Goal: Information Seeking & Learning: Learn about a topic

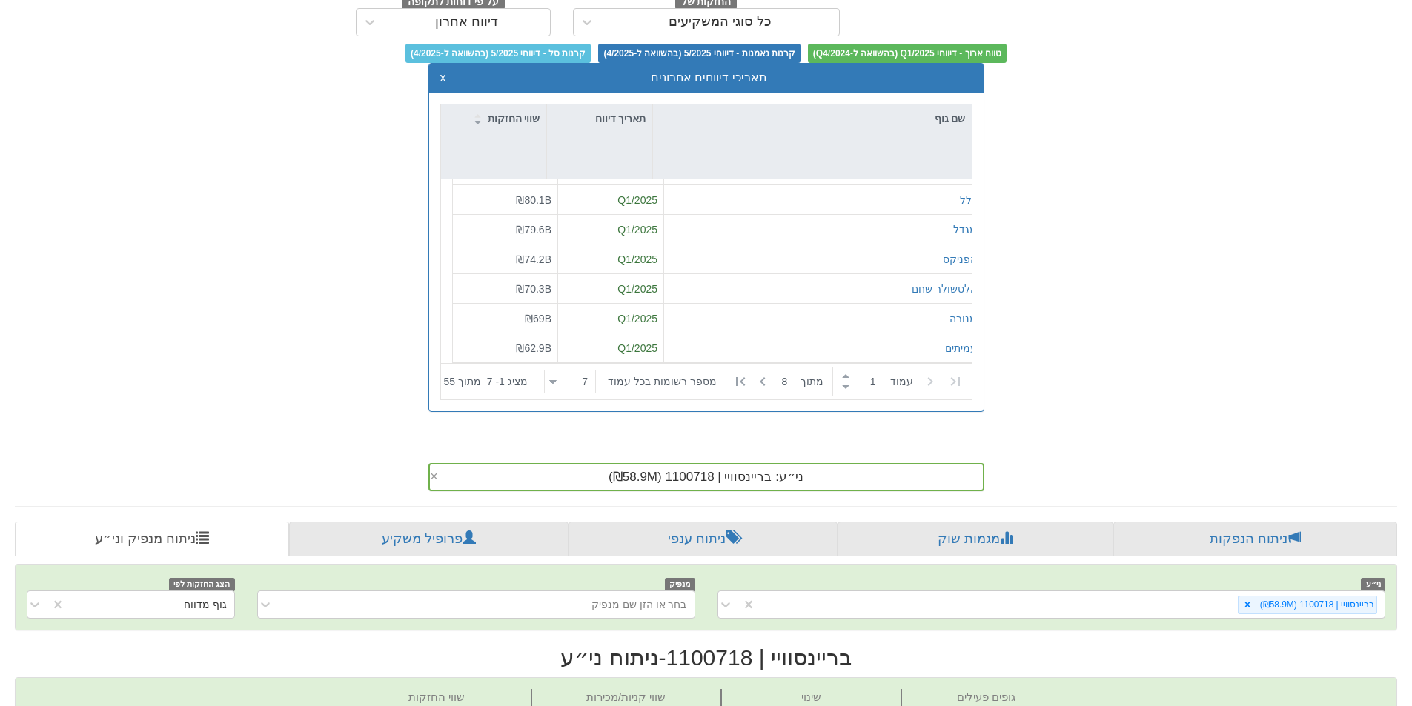
scroll to position [303, 0]
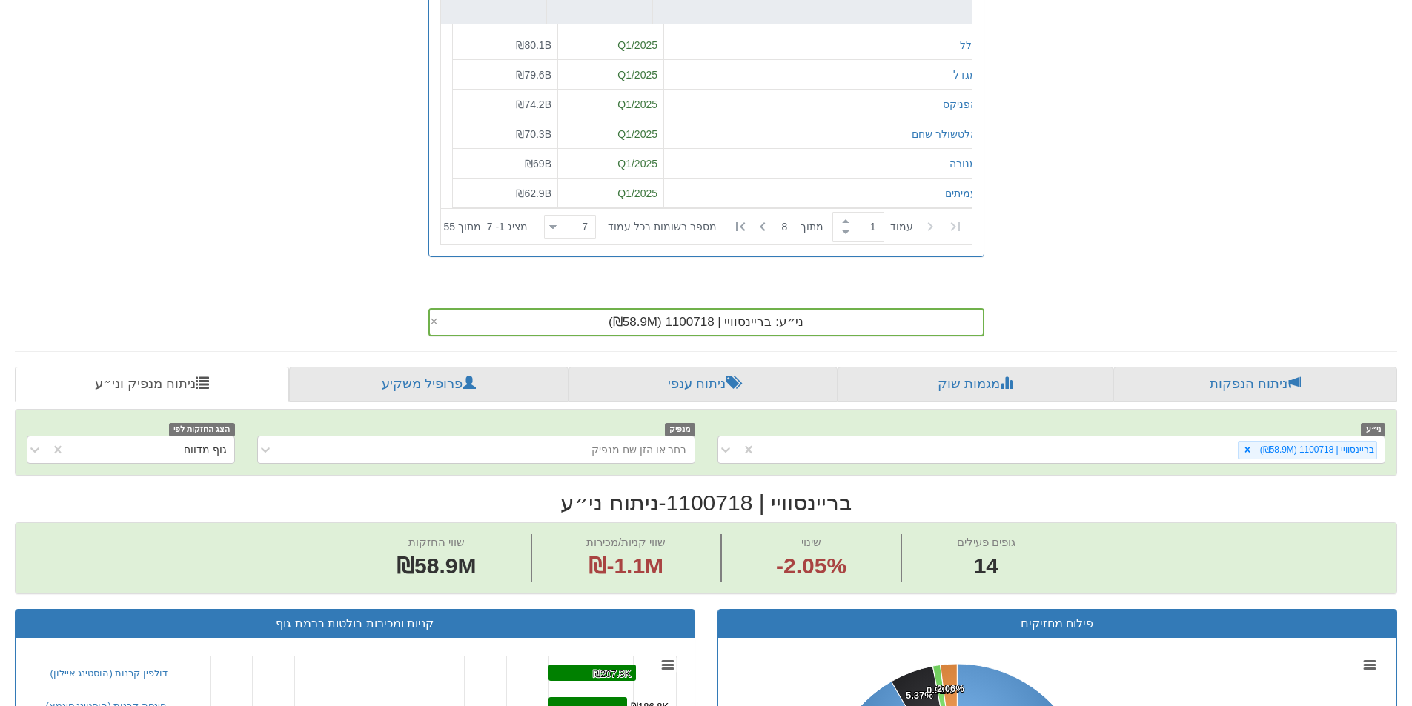
click at [825, 336] on div "ני״ע: ‏בריינסוויי | 1100718 ‎(₪58.9M)‎ ×" at bounding box center [706, 322] width 556 height 28
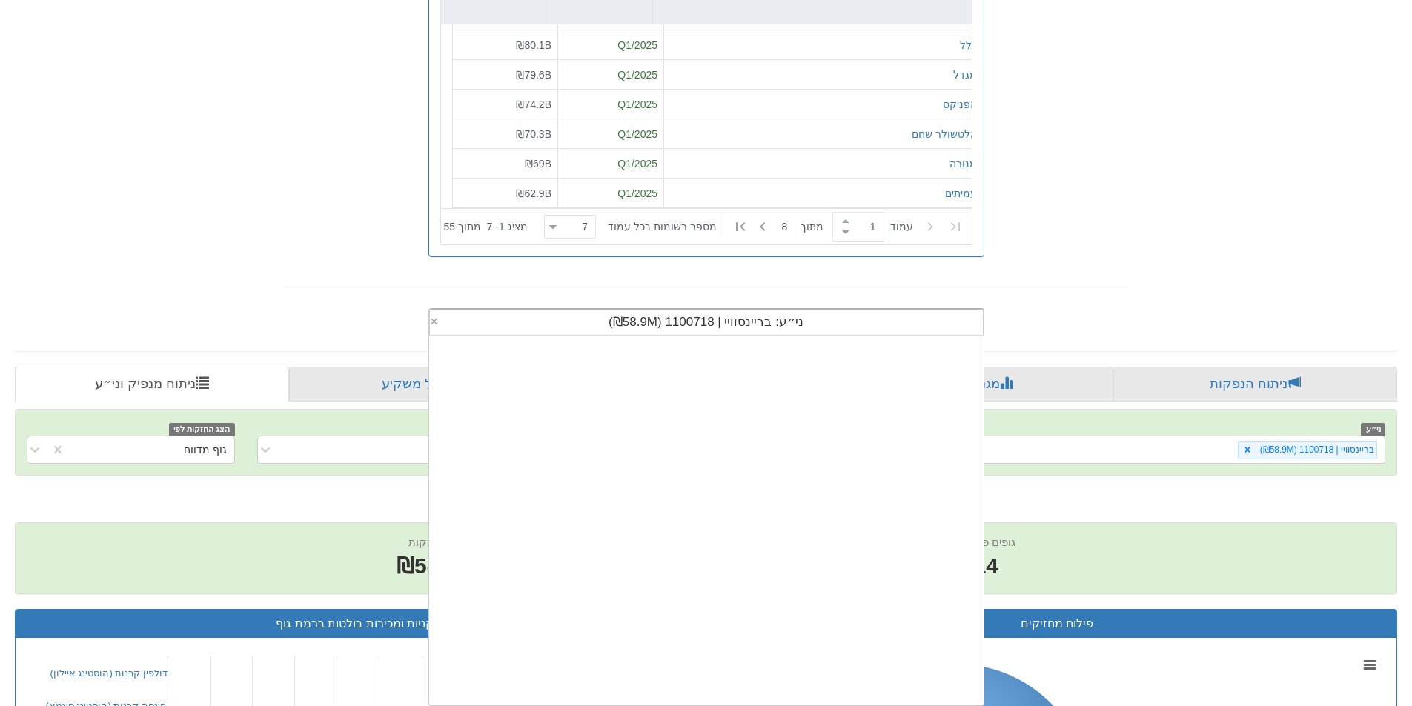
scroll to position [369, 0]
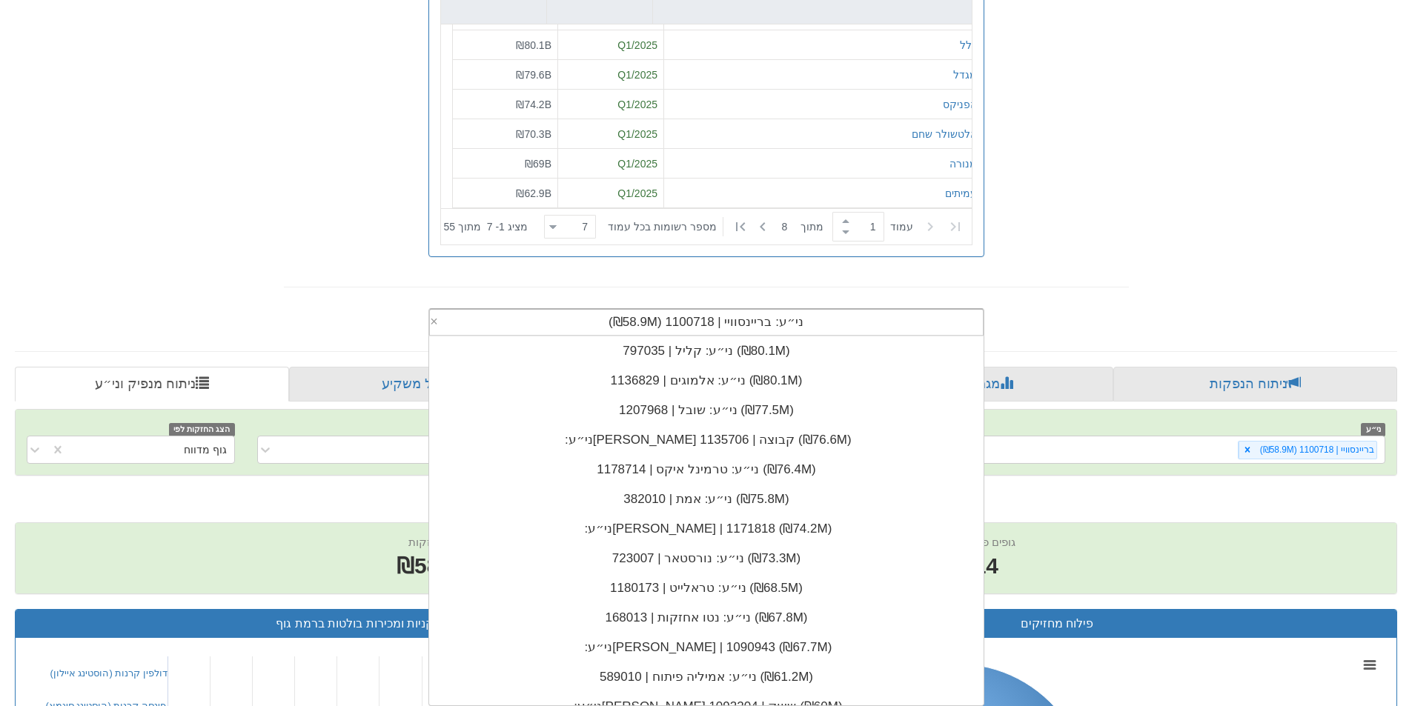
click at [823, 325] on div "ני״ע: ‏בריינסוויי | 1100718 ‎(₪58.9M)‎" at bounding box center [706, 322] width 553 height 25
drag, startPoint x: 536, startPoint y: 319, endPoint x: 916, endPoint y: 302, distance: 380.5
click at [916, 302] on div "ני״ע: ‏בריינסוויי | 1100718 ‎(₪58.9M)‎ × ני״ע: ‏[PERSON_NAME] פוד | 371013 ‎(₪8…" at bounding box center [706, 319] width 578 height 34
click at [782, 317] on span "ני״ע: ‏בריינסוויי | 1100718 ‎(₪58.9M)‎" at bounding box center [705, 322] width 195 height 14
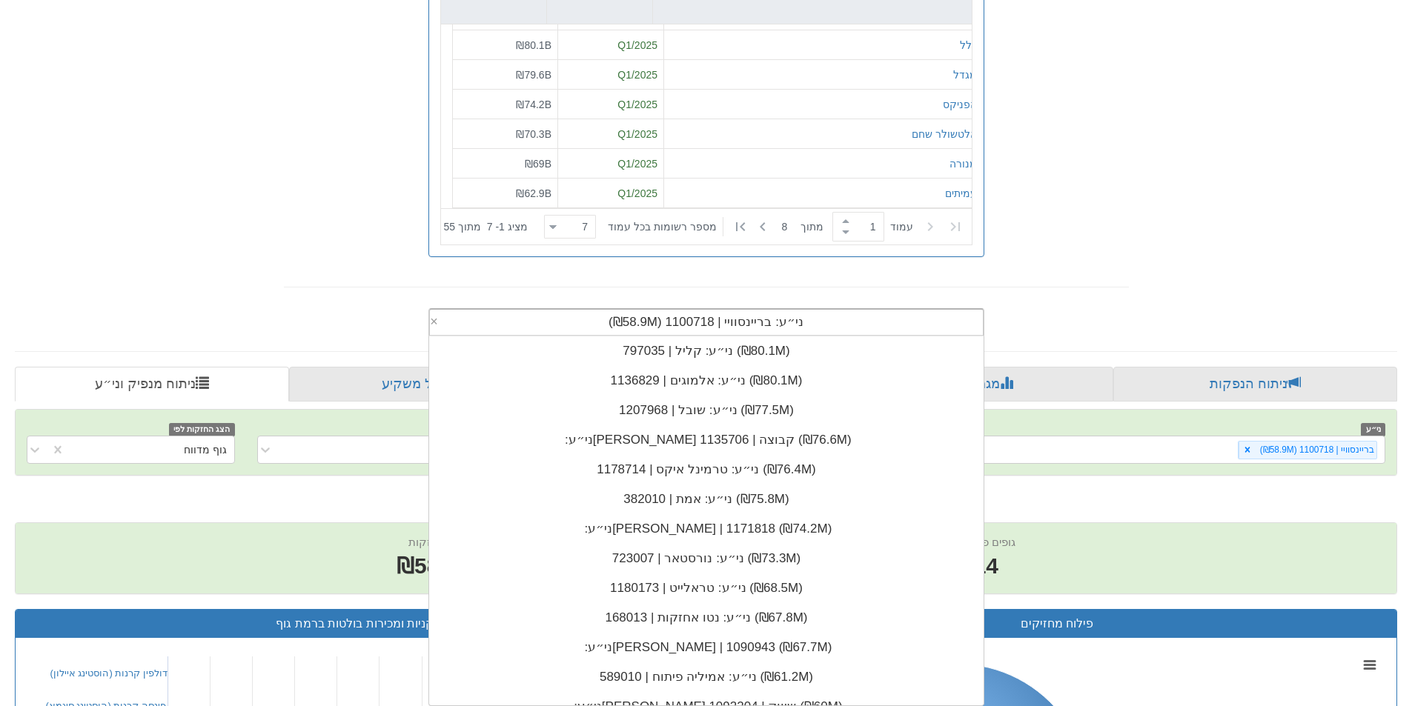
click at [820, 323] on div "ני״ע: ‏בריינסוויי | 1100718 ‎(₪58.9M)‎" at bounding box center [706, 322] width 553 height 25
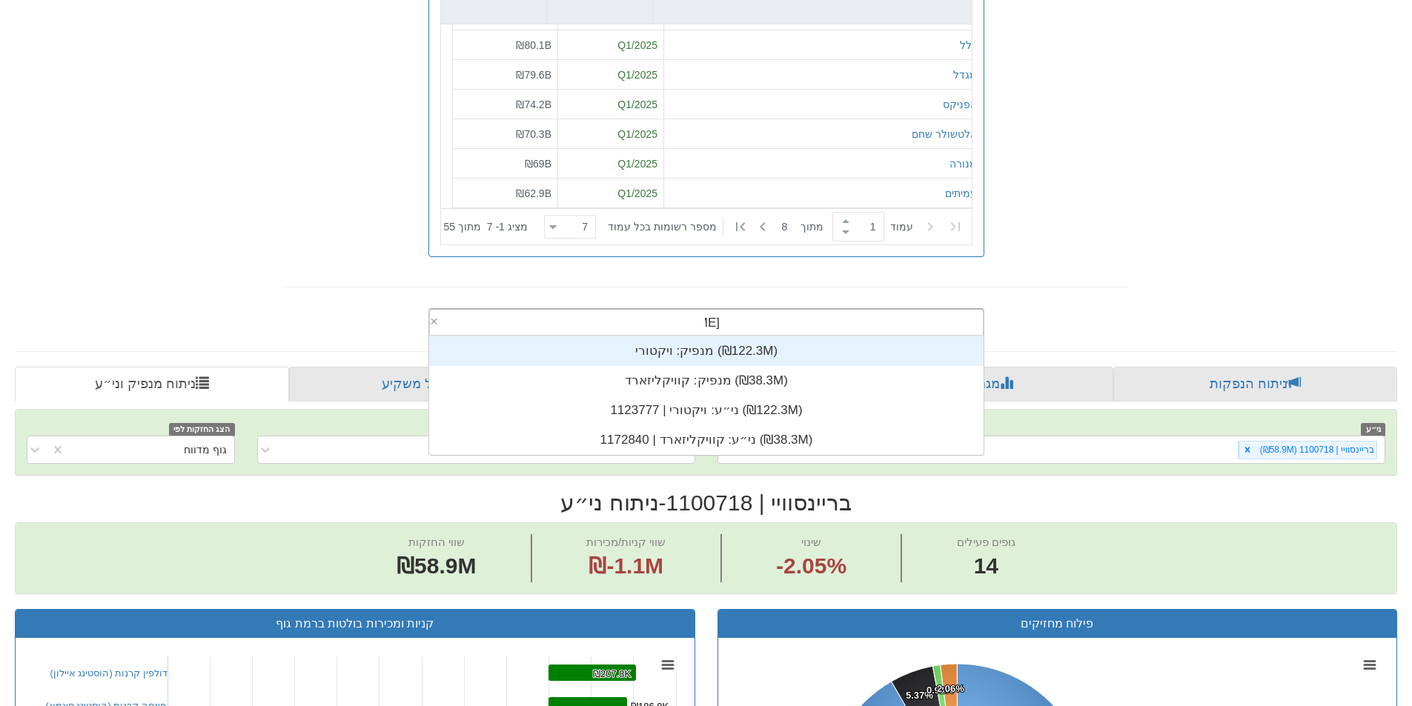
scroll to position [59, 0]
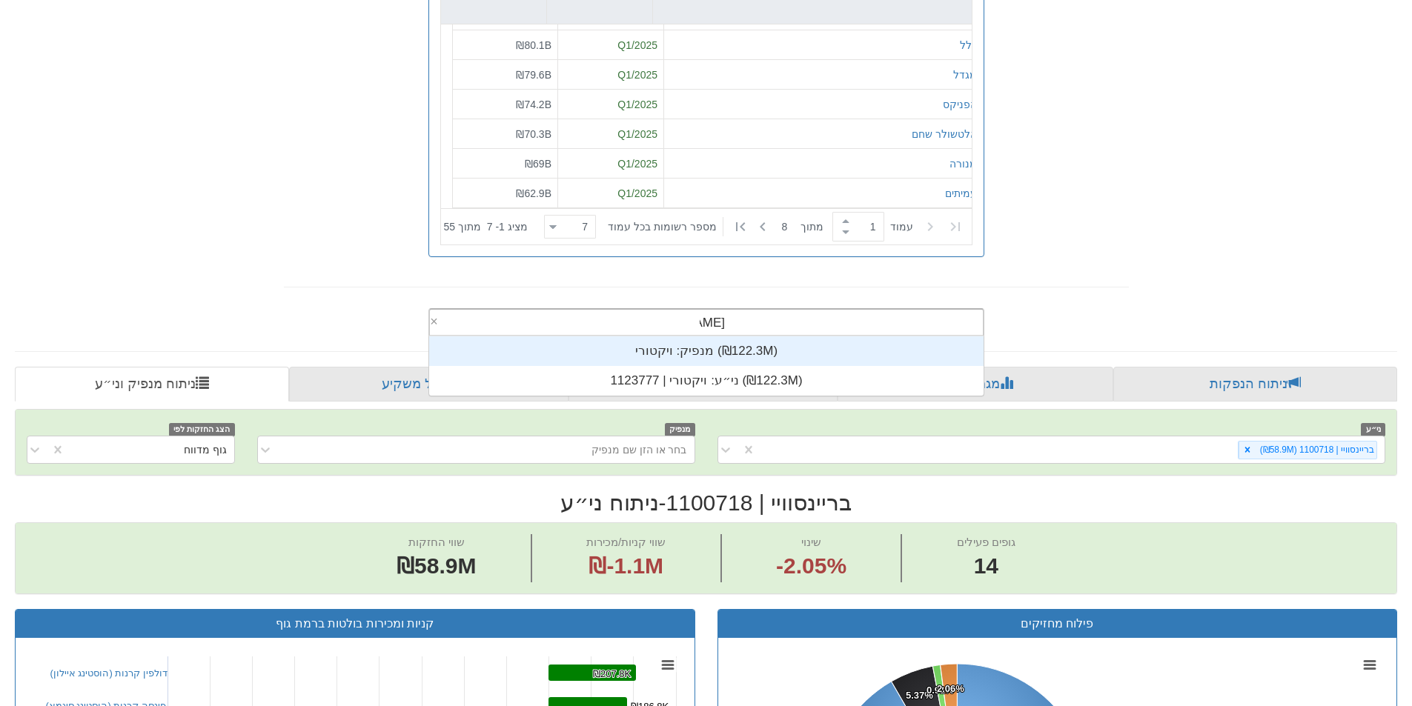
type input "ויקטורי"
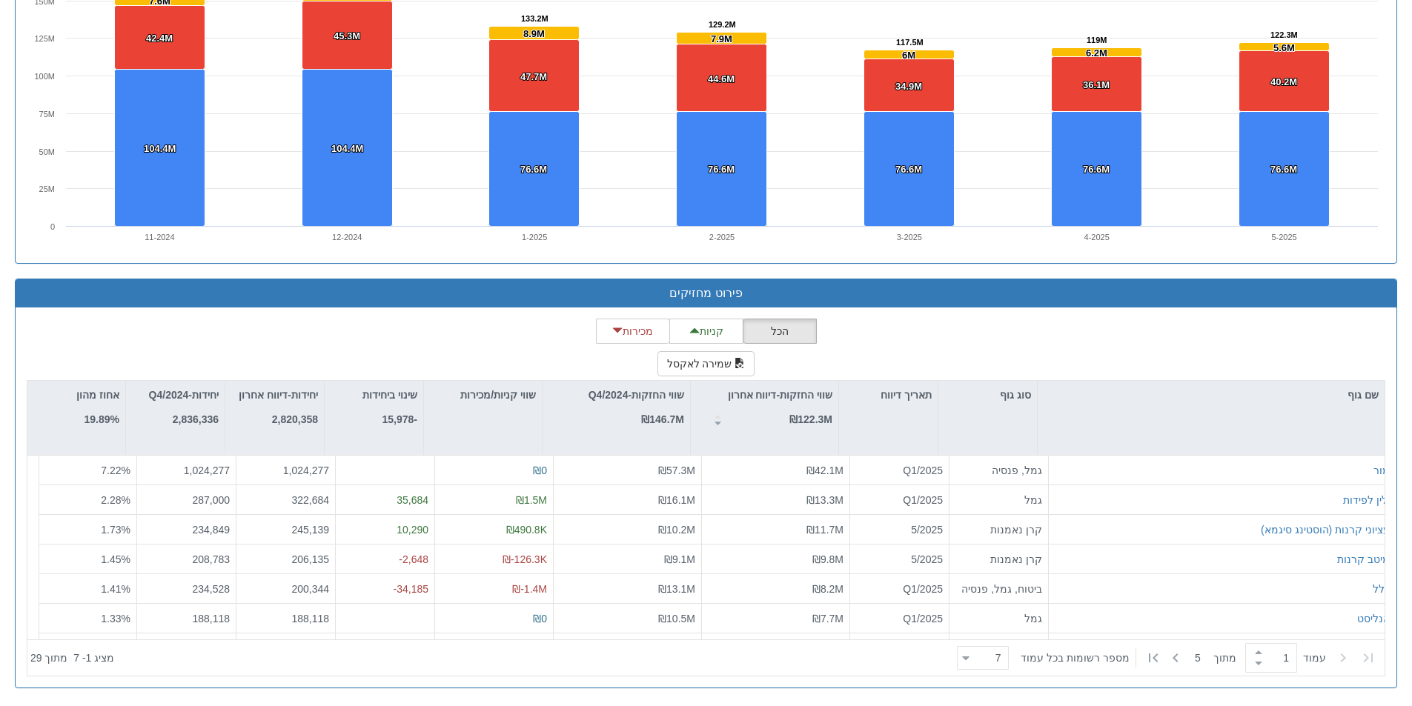
scroll to position [1399, 0]
click at [1154, 657] on icon at bounding box center [1153, 657] width 18 height 18
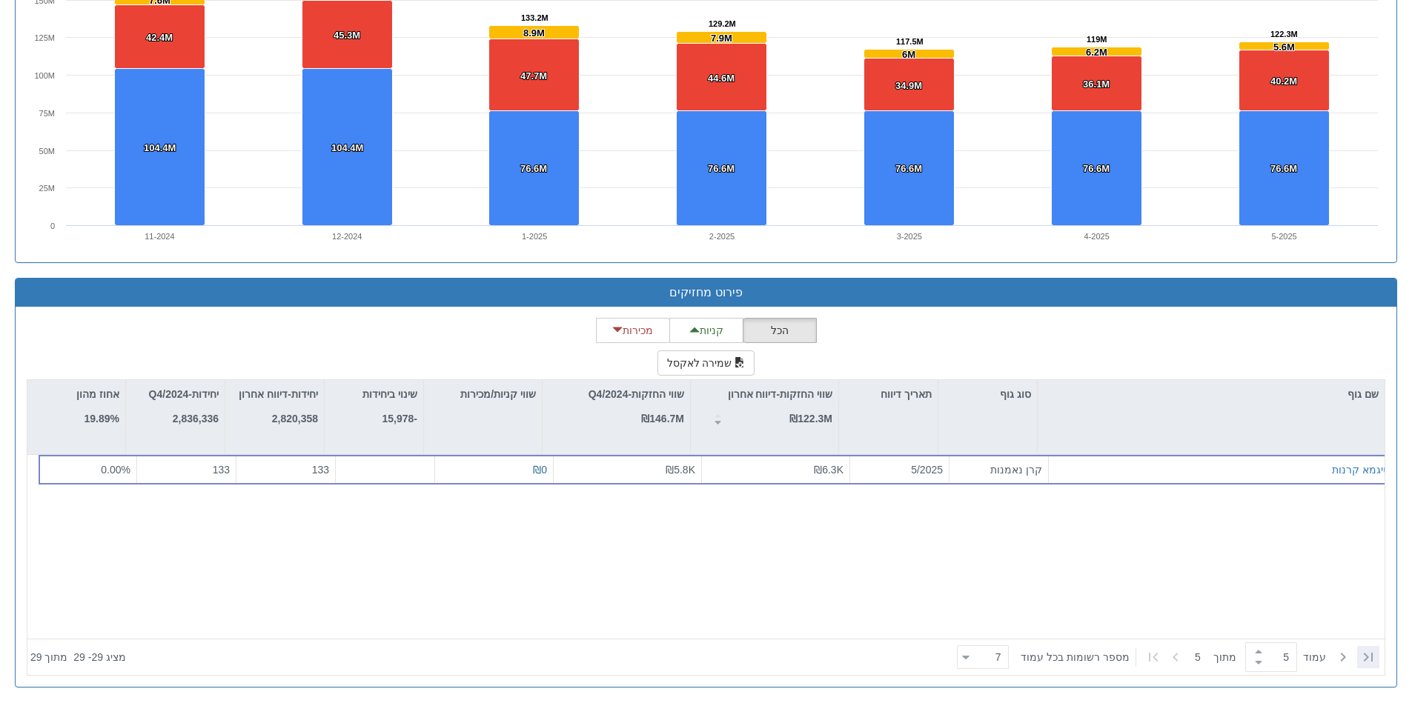
click at [1369, 657] on icon at bounding box center [1368, 657] width 18 height 18
type input "1"
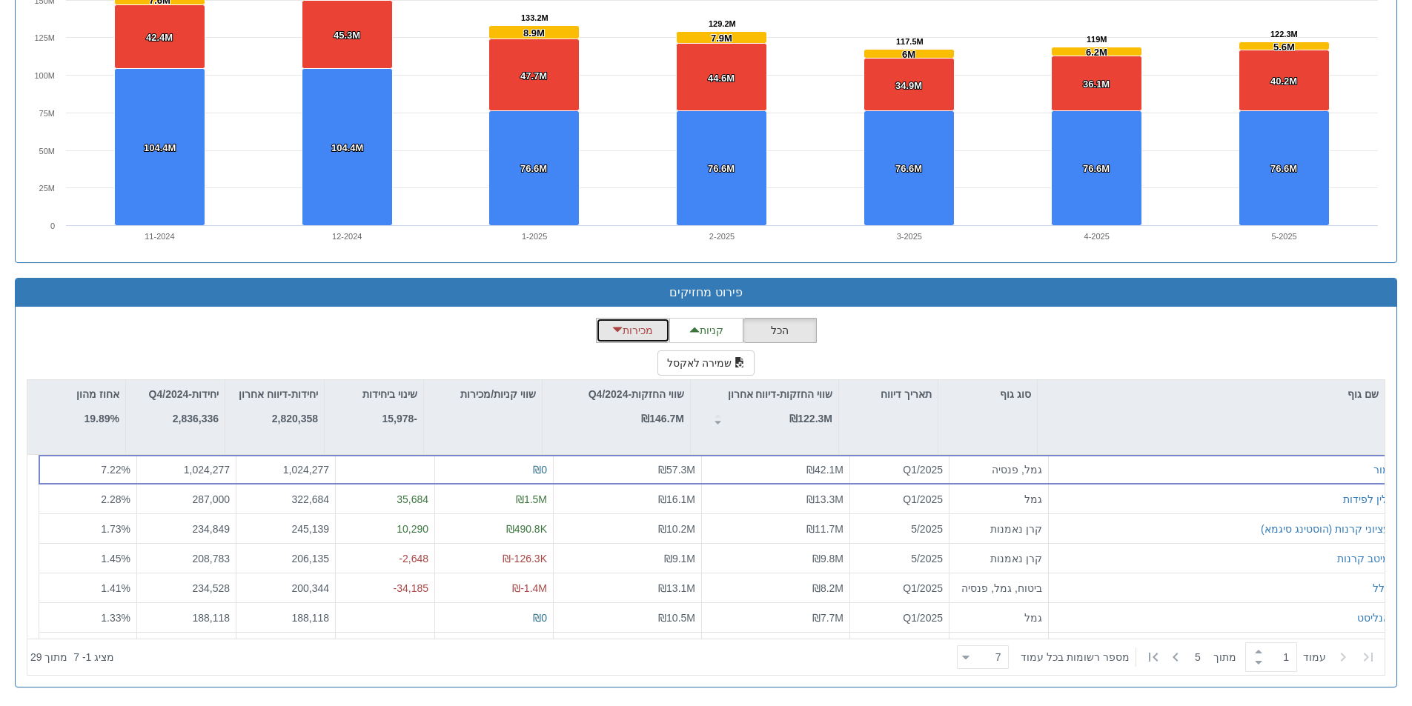
click at [641, 329] on button "מכירות" at bounding box center [633, 330] width 74 height 25
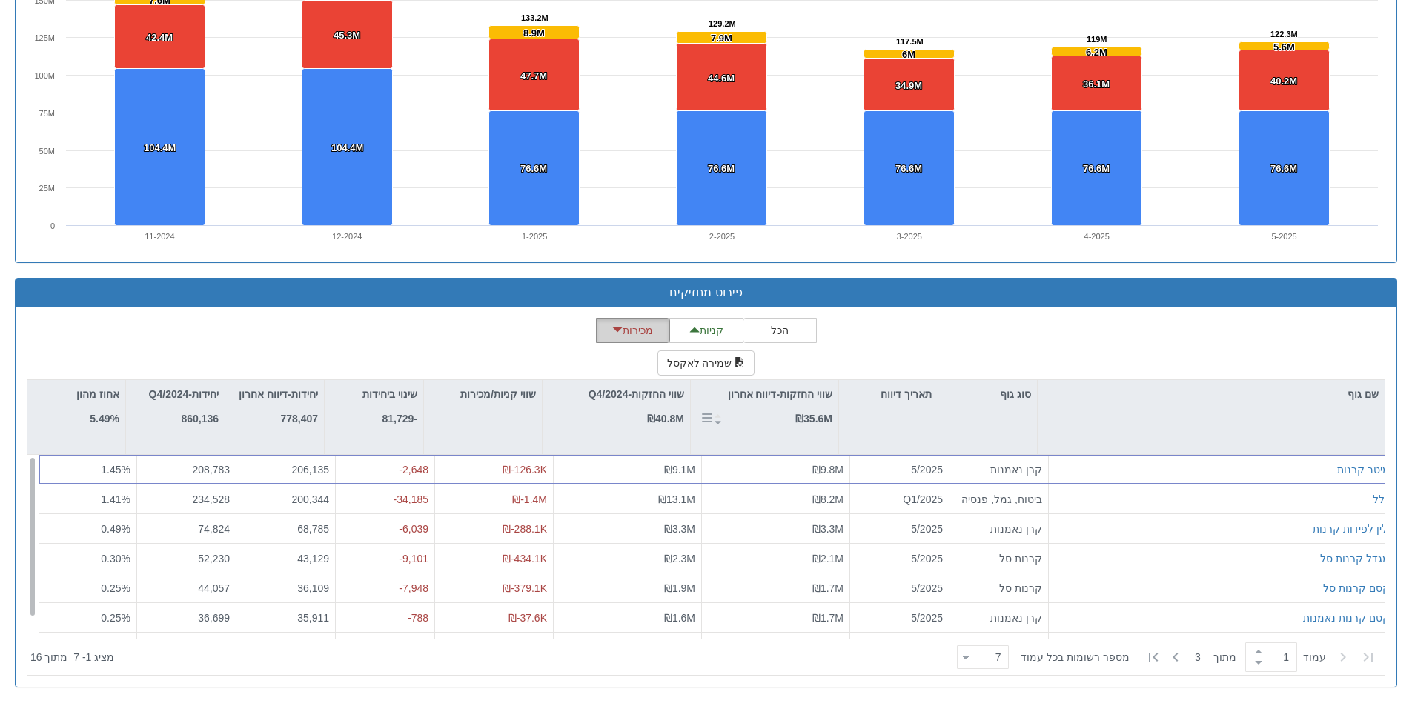
scroll to position [0, 0]
click at [683, 329] on button "קניות" at bounding box center [706, 330] width 74 height 25
